Goal: Information Seeking & Learning: Find specific fact

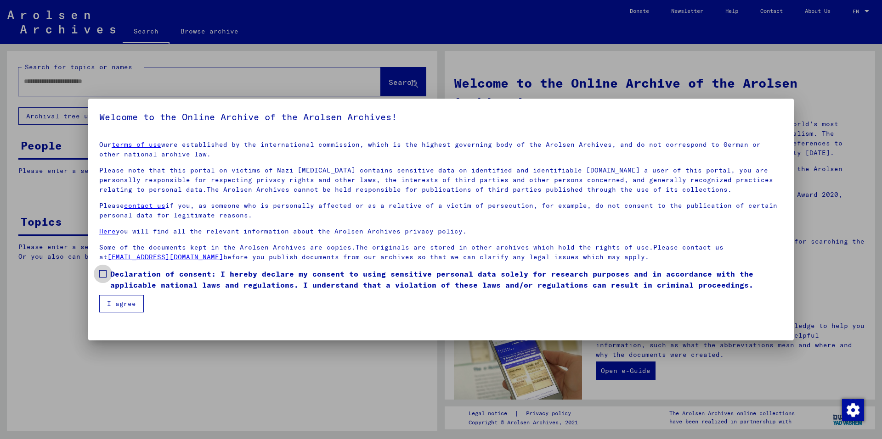
drag, startPoint x: 102, startPoint y: 277, endPoint x: 104, endPoint y: 281, distance: 4.9
click at [102, 277] on span at bounding box center [102, 273] width 7 height 7
click at [113, 295] on mat-checkbox "Declaration of consent: I hereby declare my consent to using sensitive personal…" at bounding box center [440, 282] width 683 height 27
click at [116, 302] on button "I agree" at bounding box center [121, 303] width 45 height 17
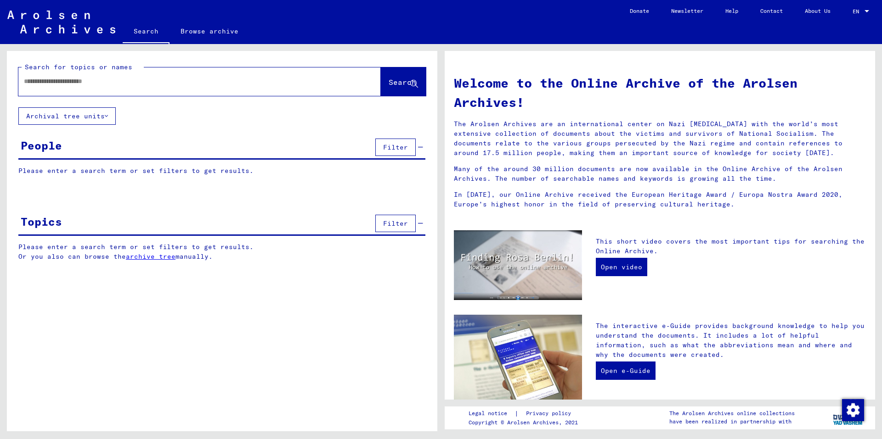
click at [113, 77] on input "text" at bounding box center [188, 82] width 329 height 10
paste input "**********"
click at [388, 78] on span "Search" at bounding box center [402, 82] width 28 height 9
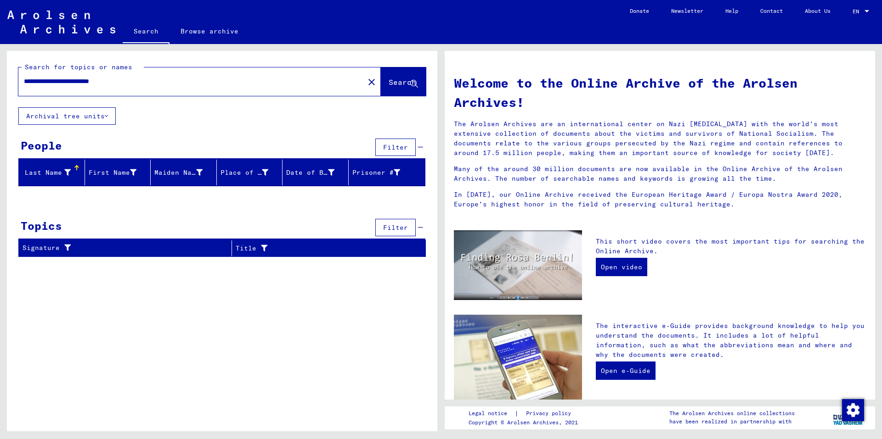
drag, startPoint x: 148, startPoint y: 87, endPoint x: 94, endPoint y: 90, distance: 54.7
click at [94, 90] on div "**********" at bounding box center [185, 81] width 335 height 21
type input "**********"
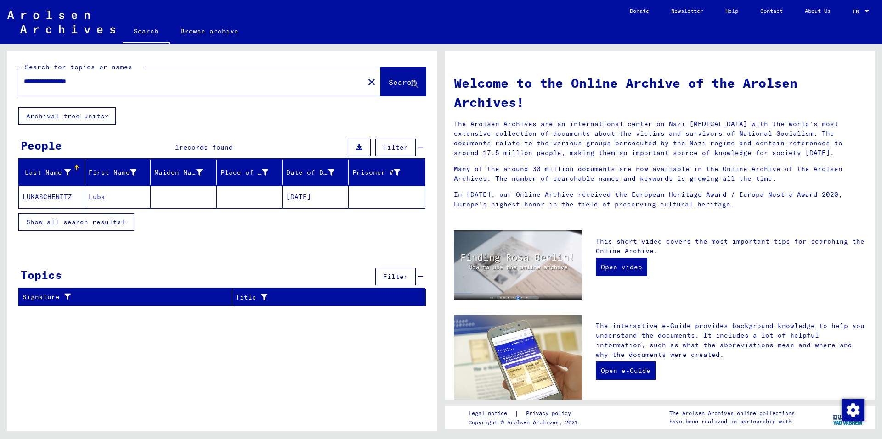
click at [167, 195] on mat-cell at bounding box center [184, 197] width 66 height 22
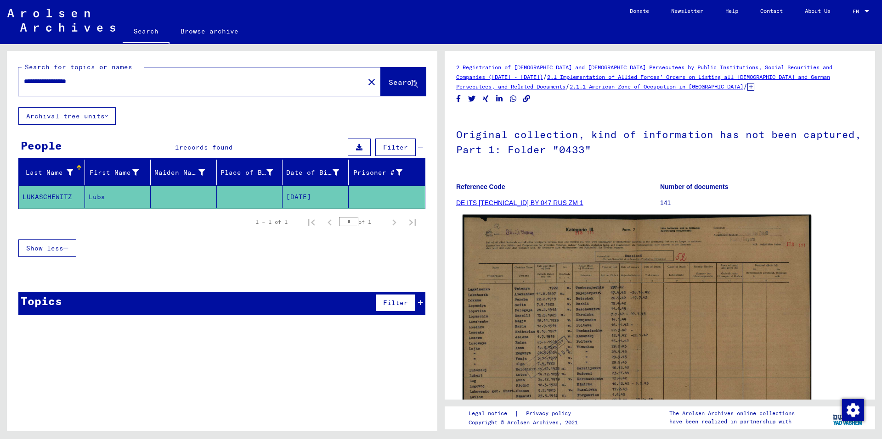
click at [641, 269] on img at bounding box center [636, 339] width 349 height 249
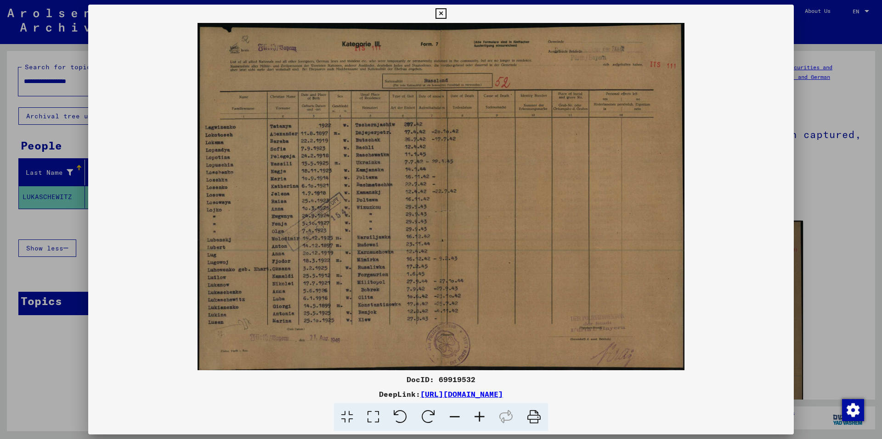
click at [477, 420] on icon at bounding box center [479, 418] width 25 height 28
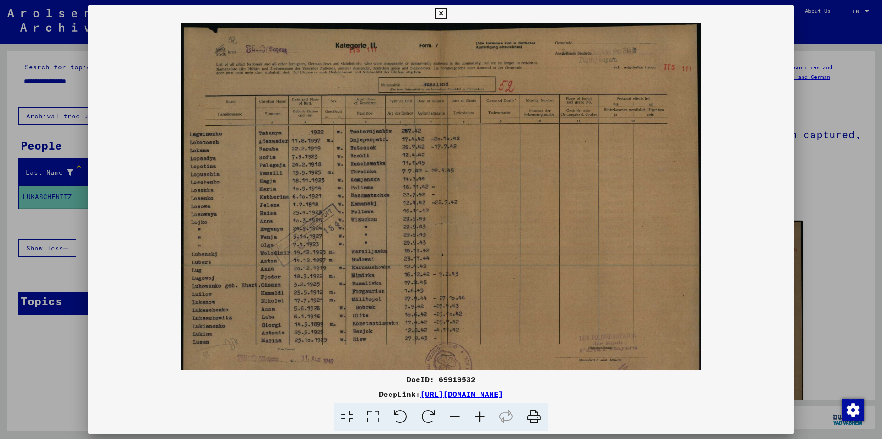
click at [477, 420] on icon at bounding box center [479, 418] width 25 height 28
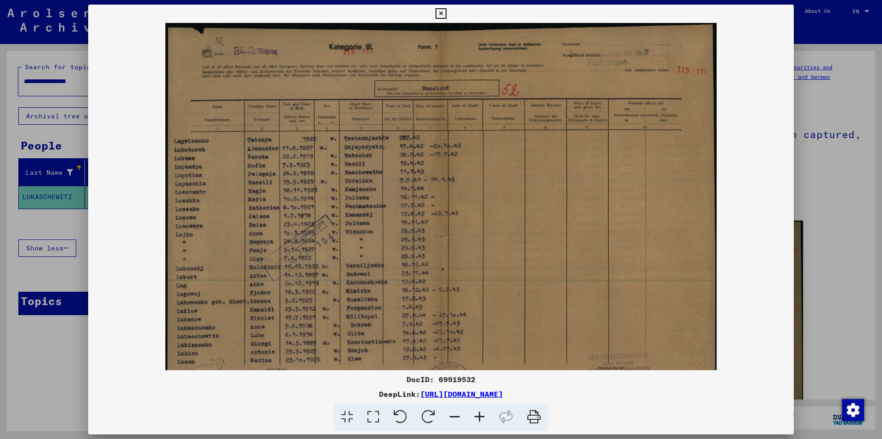
click at [477, 420] on icon at bounding box center [479, 418] width 25 height 28
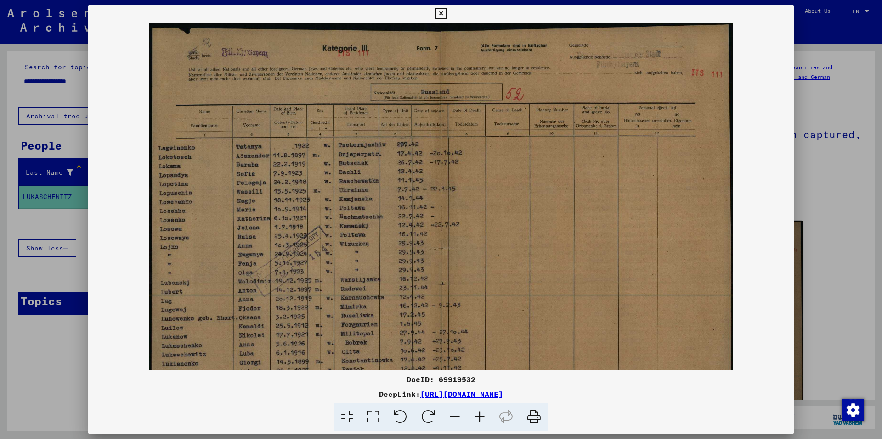
click at [477, 420] on icon at bounding box center [479, 418] width 25 height 28
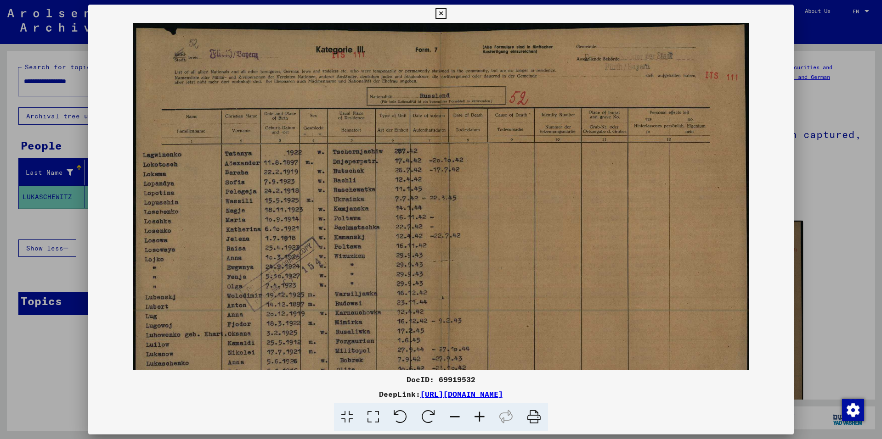
click at [477, 420] on icon at bounding box center [479, 418] width 25 height 28
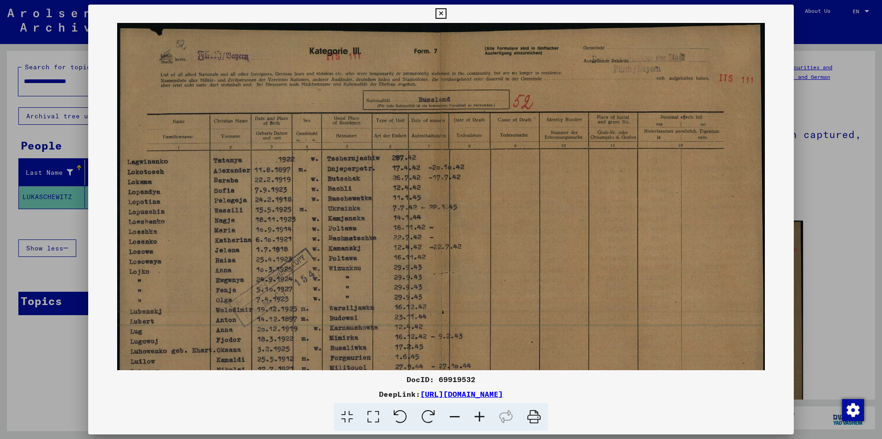
click at [477, 420] on icon at bounding box center [479, 418] width 25 height 28
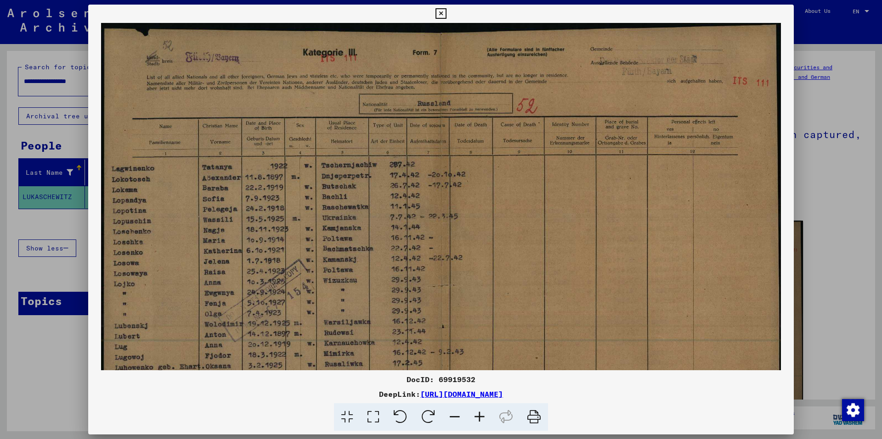
click at [477, 420] on icon at bounding box center [479, 418] width 25 height 28
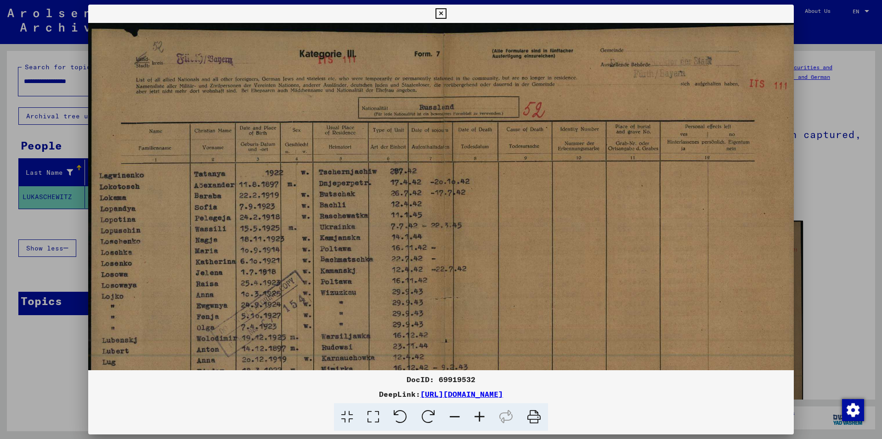
click at [442, 11] on icon at bounding box center [440, 13] width 11 height 11
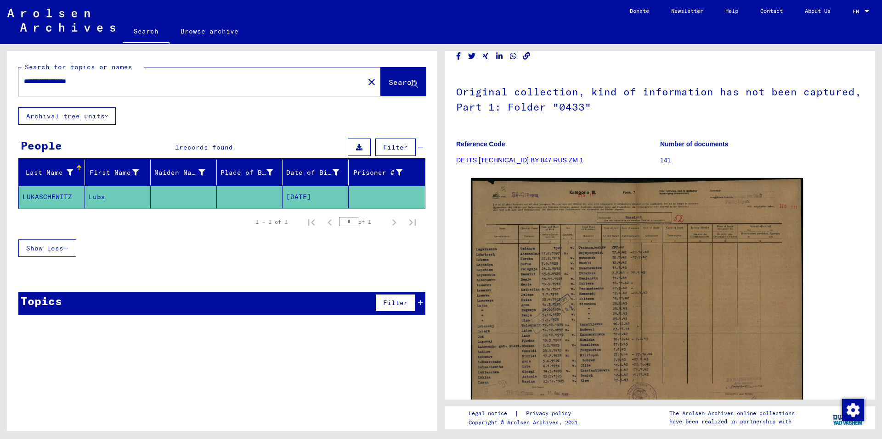
scroll to position [138, 0]
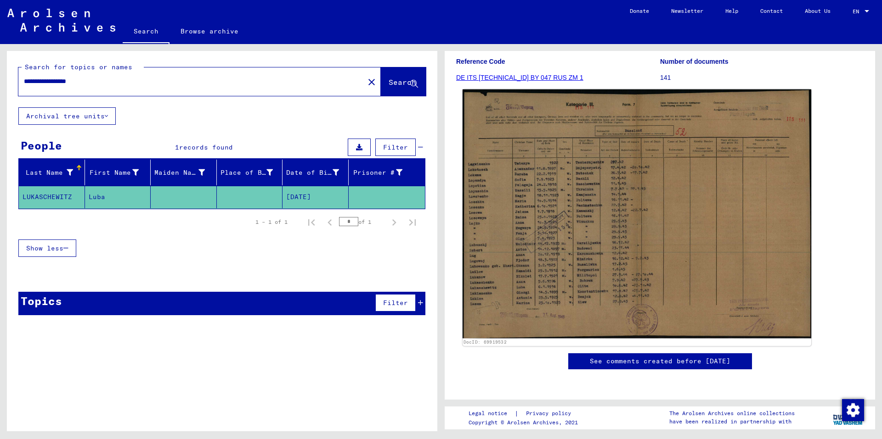
click at [530, 159] on img at bounding box center [636, 214] width 349 height 249
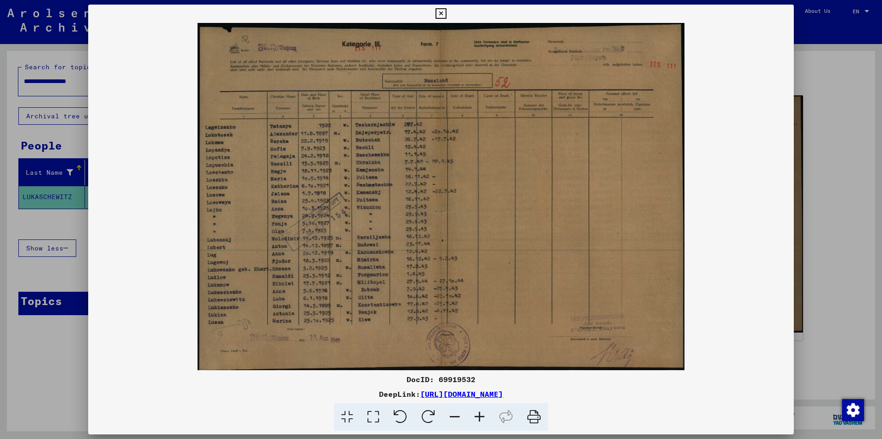
click at [441, 12] on icon at bounding box center [440, 13] width 11 height 11
